Goal: Transaction & Acquisition: Purchase product/service

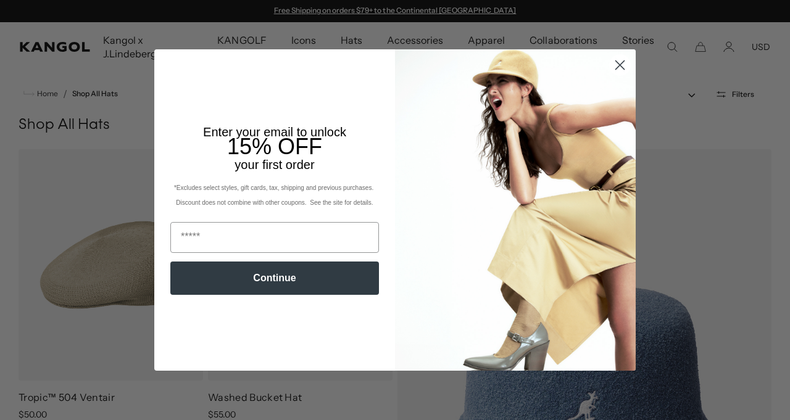
click at [52, 280] on div "Close dialog Enter your email to unlock 15% OFF your first order *Excludes sele…" at bounding box center [395, 210] width 790 height 420
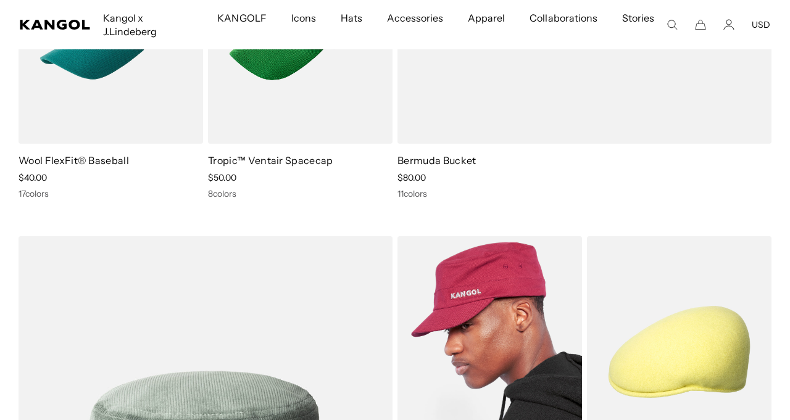
scroll to position [762, 0]
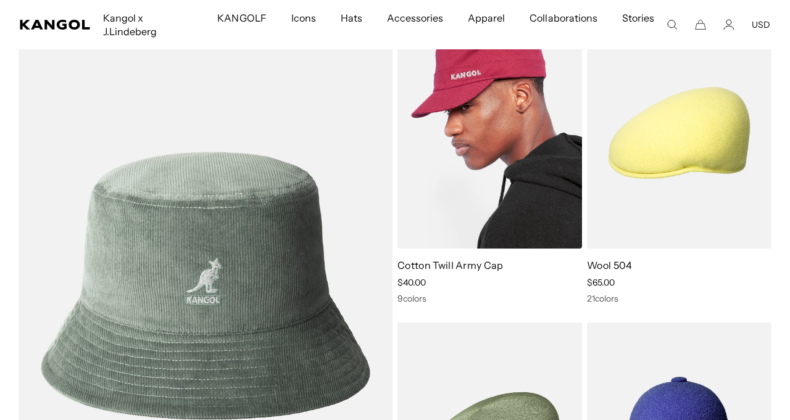
click at [474, 140] on img at bounding box center [490, 132] width 185 height 231
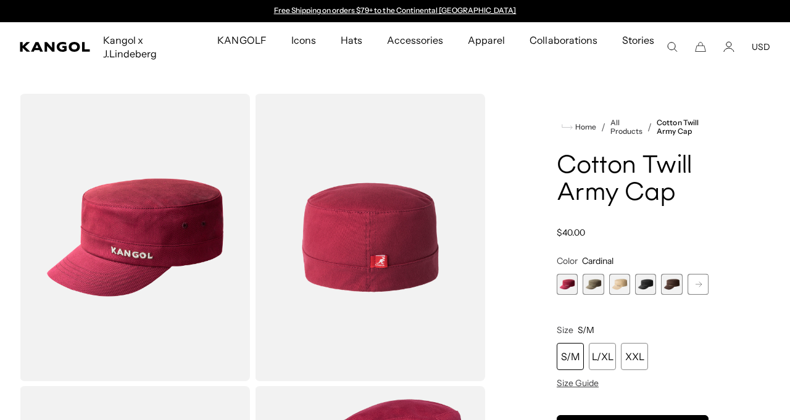
click at [651, 274] on span "4 of 9" at bounding box center [645, 284] width 21 height 21
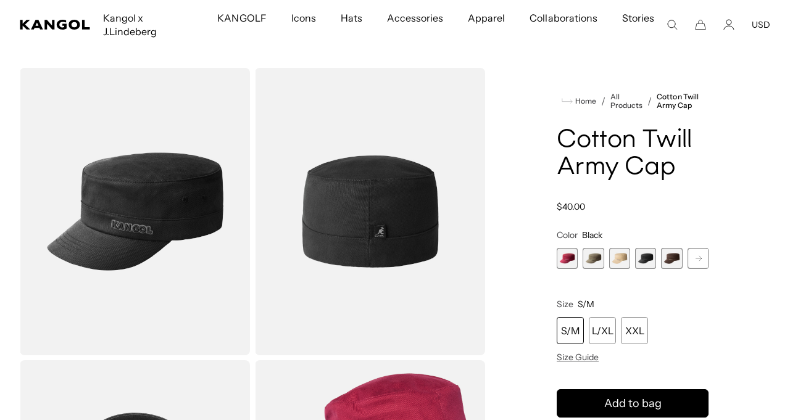
scroll to position [0, 254]
click at [635, 248] on span "4 of 9" at bounding box center [645, 258] width 21 height 21
click at [620, 248] on span "3 of 9" at bounding box center [619, 258] width 21 height 21
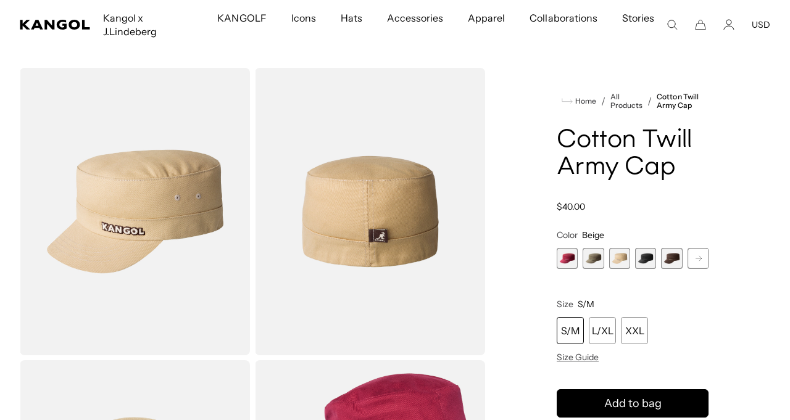
click at [639, 248] on span "4 of 9" at bounding box center [645, 258] width 21 height 21
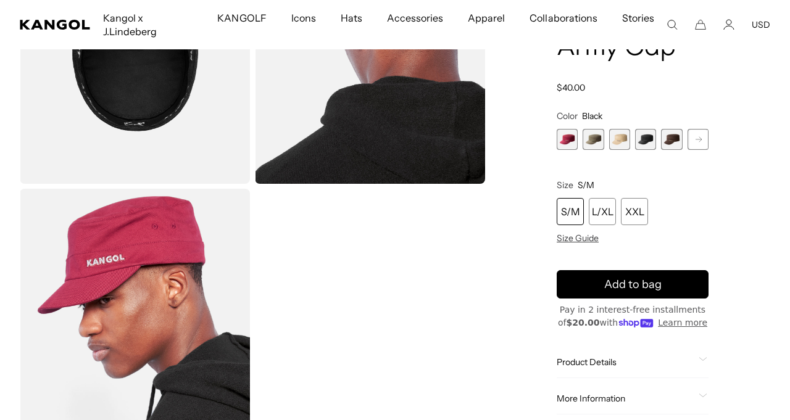
scroll to position [560, 0]
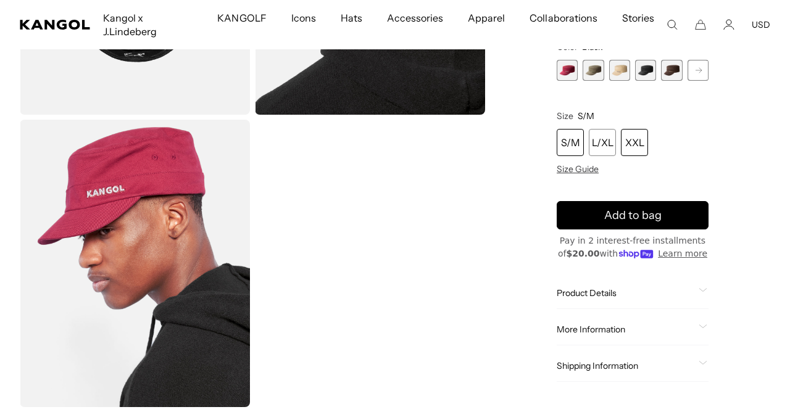
click at [643, 130] on div "XXL" at bounding box center [634, 143] width 27 height 27
click at [602, 138] on div "L/XL" at bounding box center [602, 143] width 27 height 27
